Goal: Transaction & Acquisition: Purchase product/service

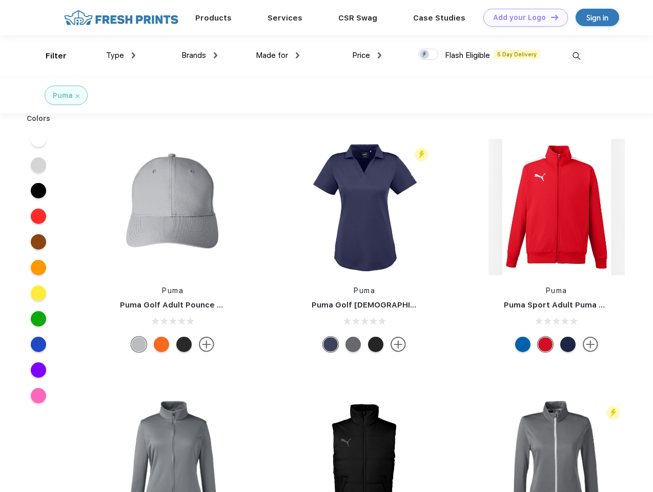
scroll to position [1, 0]
click at [522, 17] on link "Add your Logo Design Tool" at bounding box center [526, 18] width 85 height 18
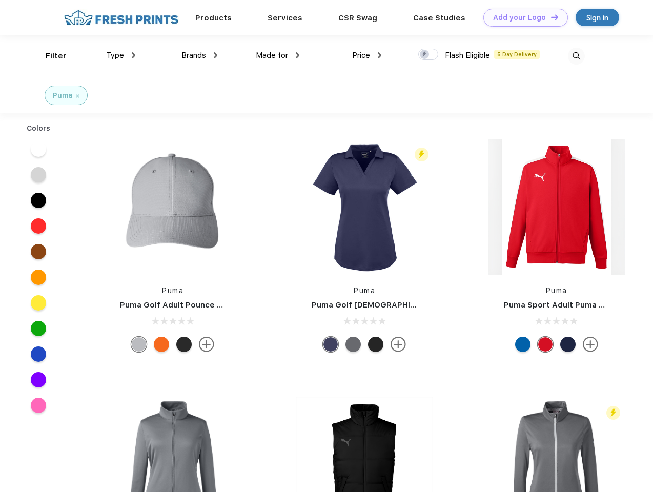
click at [0, 0] on div "Design Tool" at bounding box center [0, 0] width 0 height 0
click at [550, 17] on link "Add your Logo Design Tool" at bounding box center [526, 18] width 85 height 18
click at [49, 56] on div "Filter" at bounding box center [56, 56] width 21 height 12
click at [121, 55] on span "Type" at bounding box center [115, 55] width 18 height 9
click at [199, 55] on span "Brands" at bounding box center [194, 55] width 25 height 9
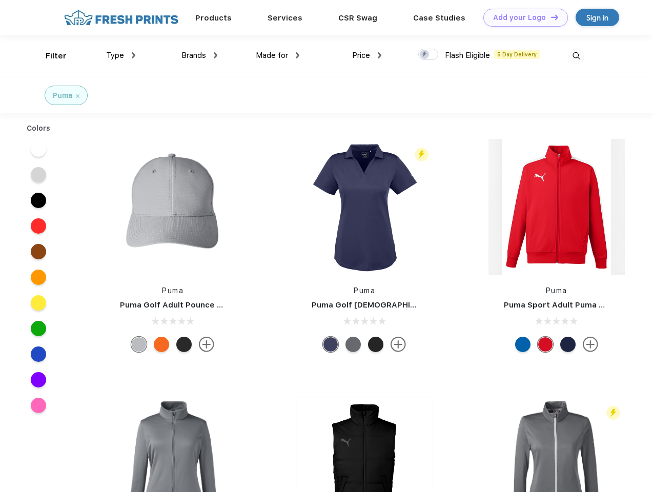
click at [278, 55] on span "Made for" at bounding box center [272, 55] width 32 height 9
click at [367, 55] on span "Price" at bounding box center [361, 55] width 18 height 9
click at [429, 55] on div at bounding box center [428, 54] width 20 height 11
click at [425, 55] on input "checkbox" at bounding box center [421, 51] width 7 height 7
click at [576, 56] on img at bounding box center [576, 56] width 17 height 17
